Goal: Navigation & Orientation: Find specific page/section

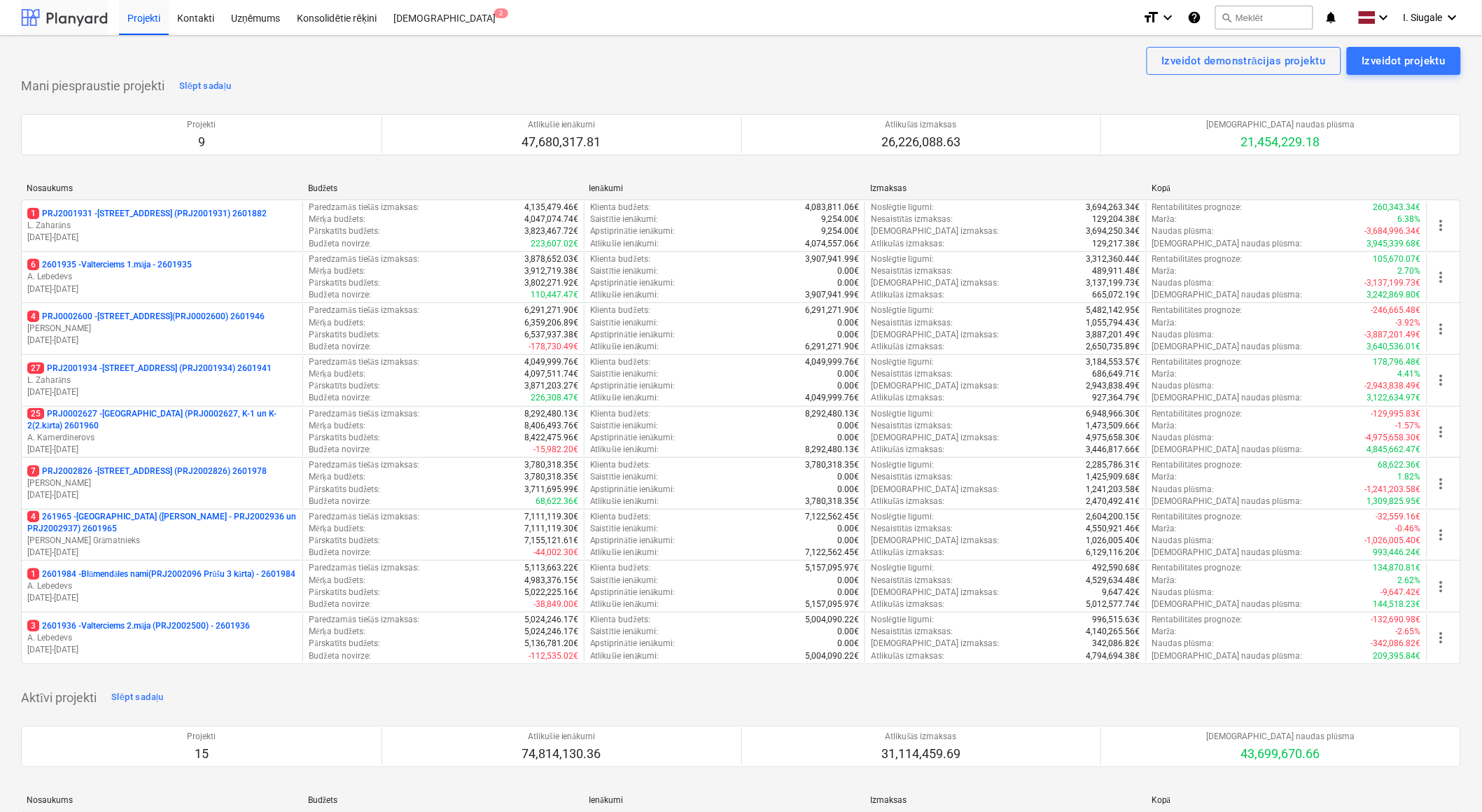
click at [76, 17] on div at bounding box center [64, 18] width 87 height 35
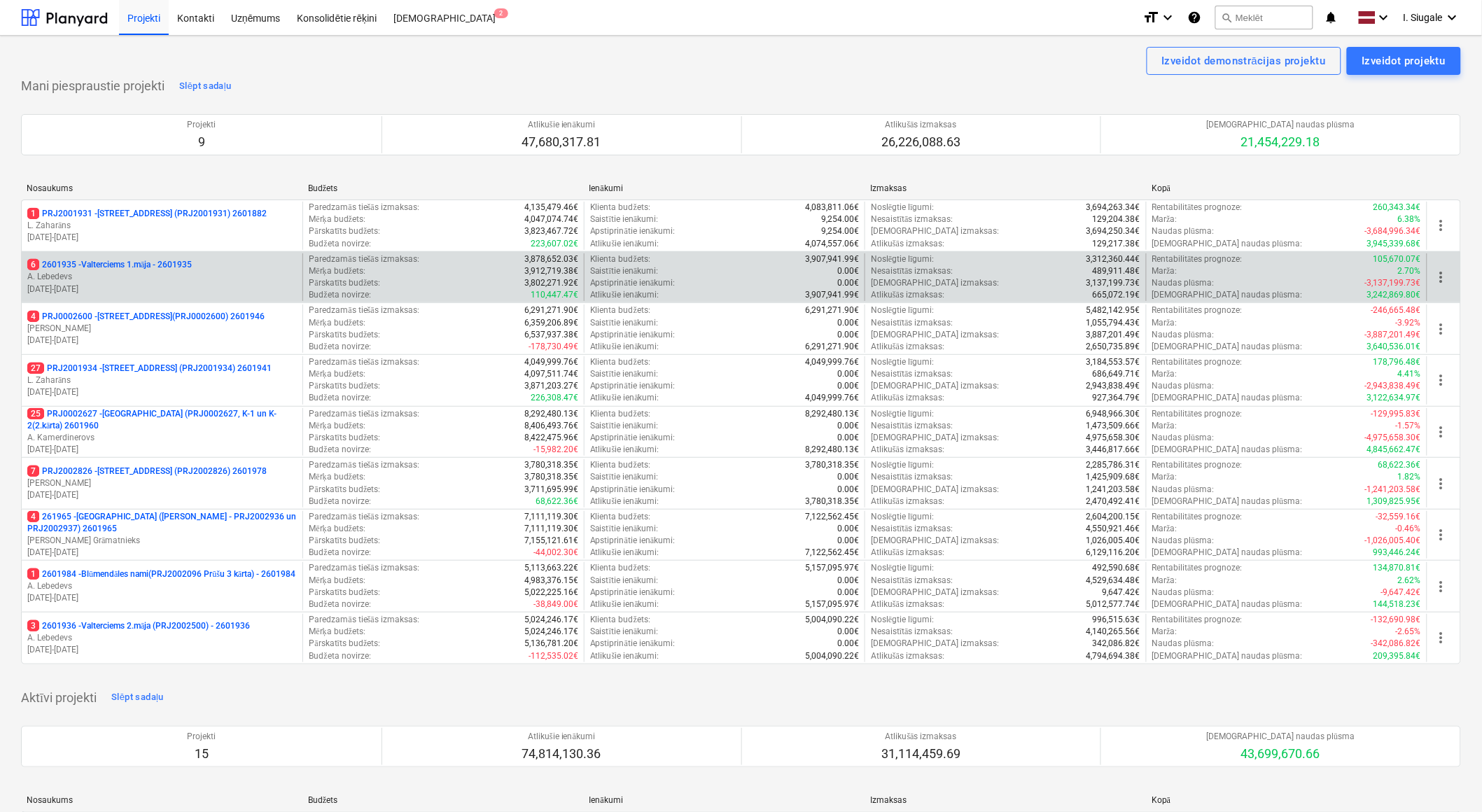
click at [192, 273] on p "A. Lebedevs" at bounding box center [162, 277] width 270 height 12
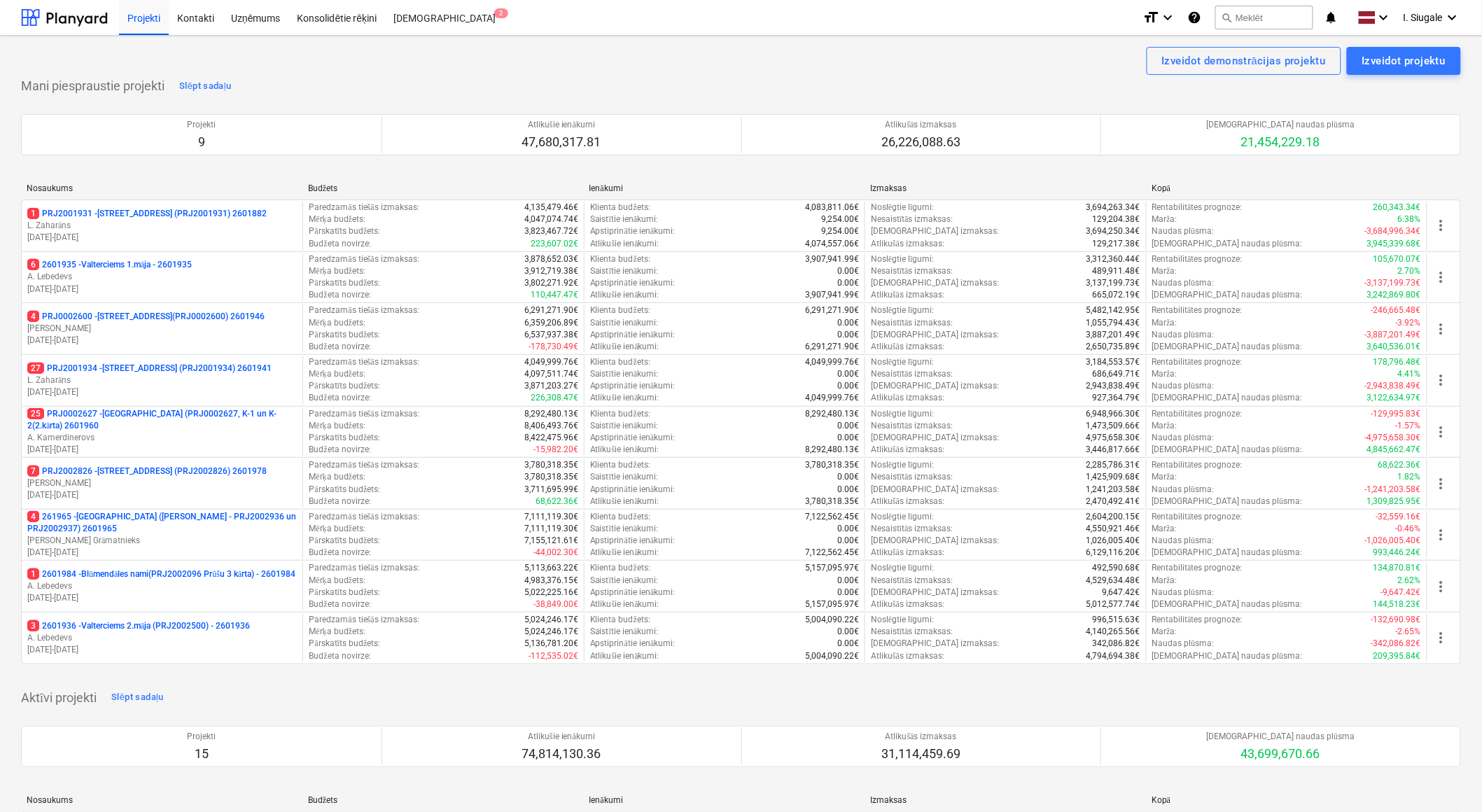
click at [185, 372] on p "27 PRJ2001934 - [PERSON_NAME][STREET_ADDRESS] (PRJ2001934) 2601941" at bounding box center [150, 369] width 244 height 12
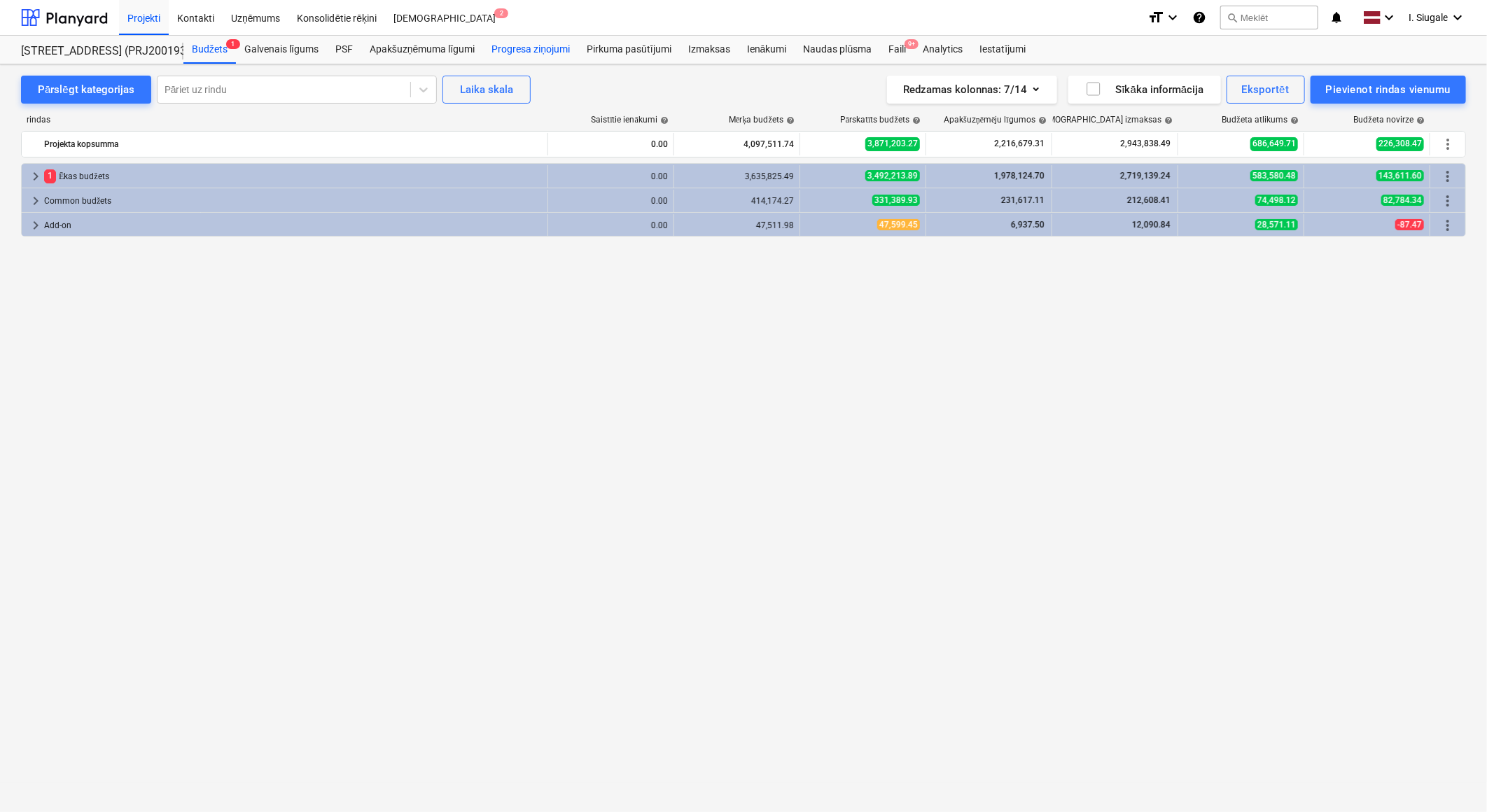
click at [556, 51] on div "Progresa ziņojumi" at bounding box center [530, 50] width 96 height 28
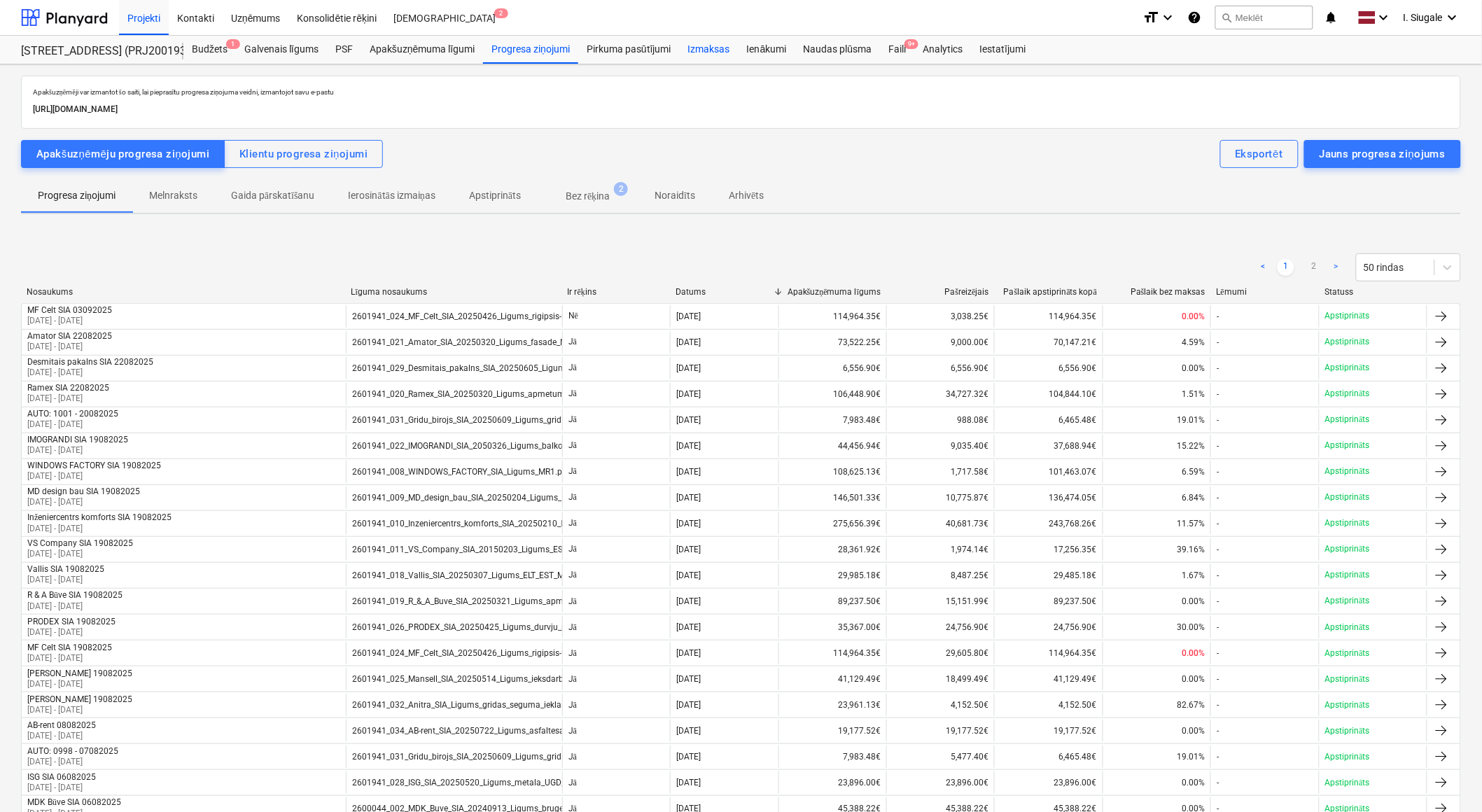
click at [711, 44] on div "Izmaksas" at bounding box center [709, 50] width 59 height 28
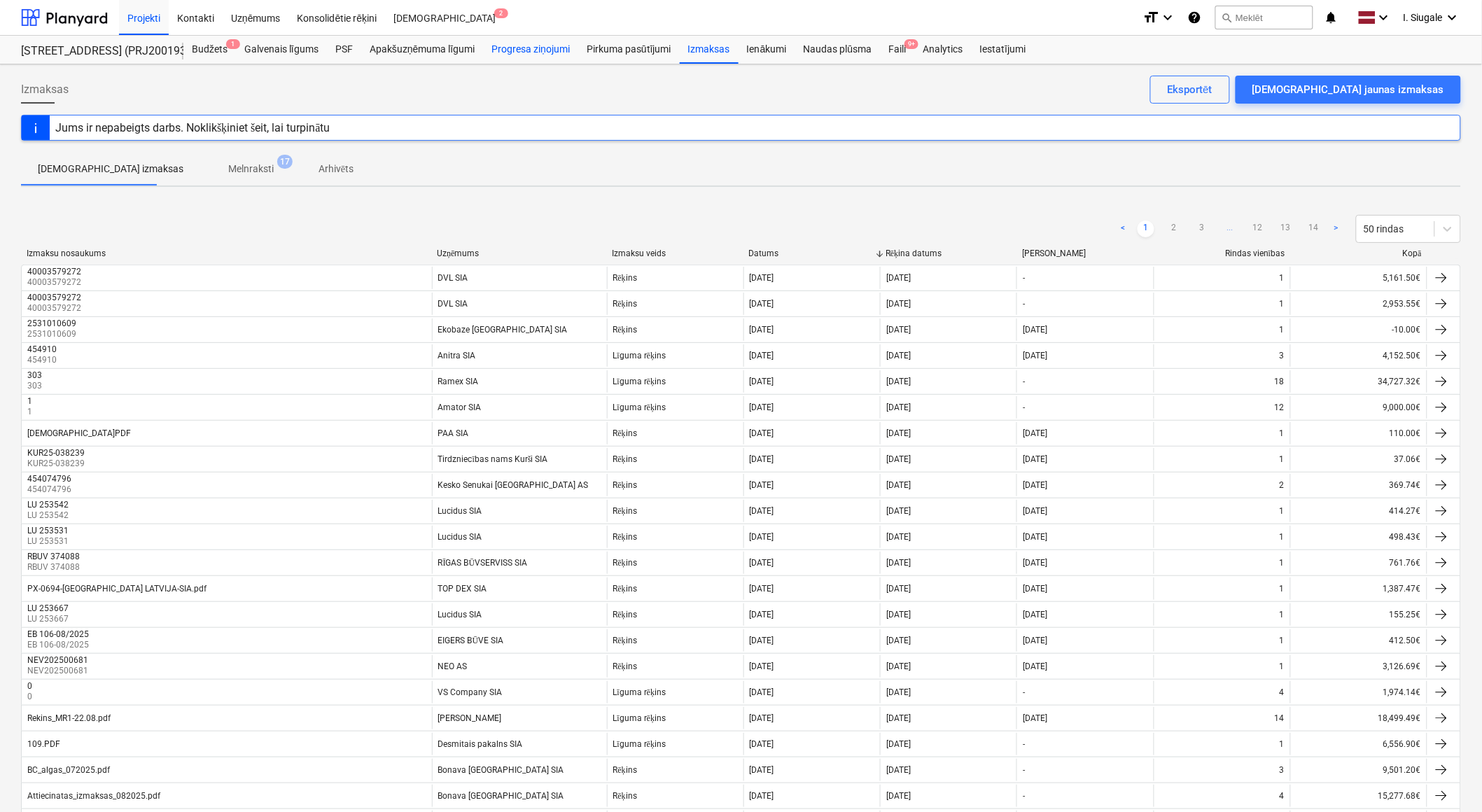
click at [544, 49] on div "Progresa ziņojumi" at bounding box center [530, 50] width 95 height 28
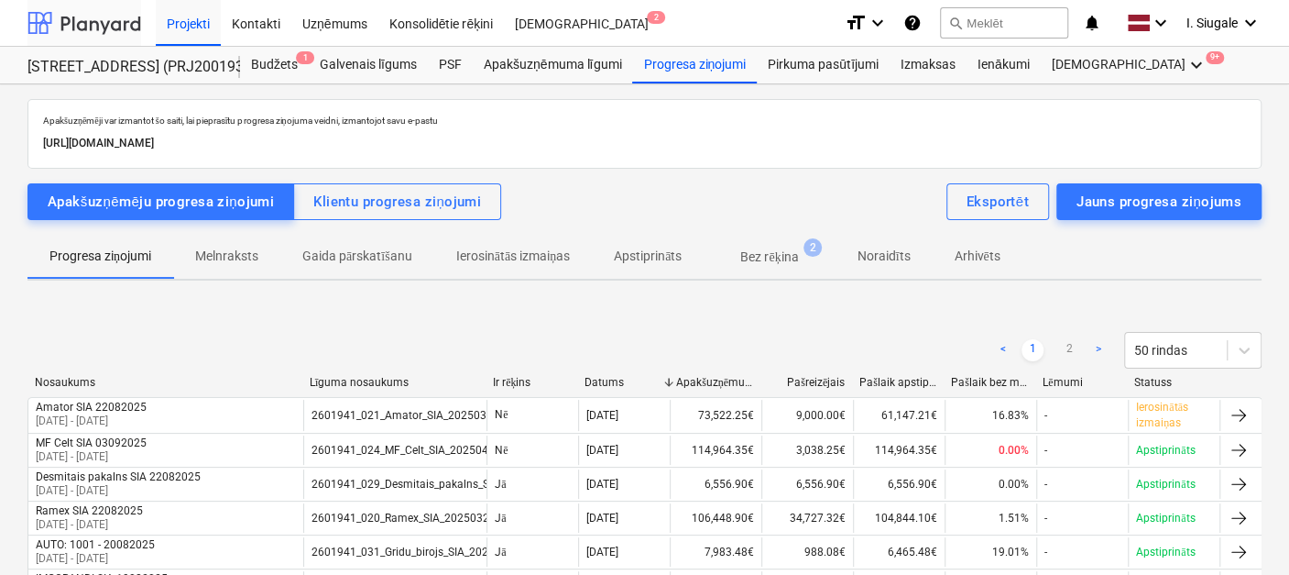
click at [65, 18] on div at bounding box center [84, 23] width 114 height 46
